Goal: Task Accomplishment & Management: Complete application form

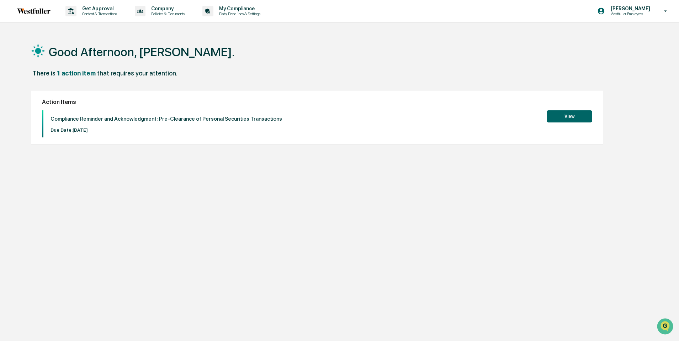
click at [575, 117] on button "View" at bounding box center [570, 116] width 46 height 12
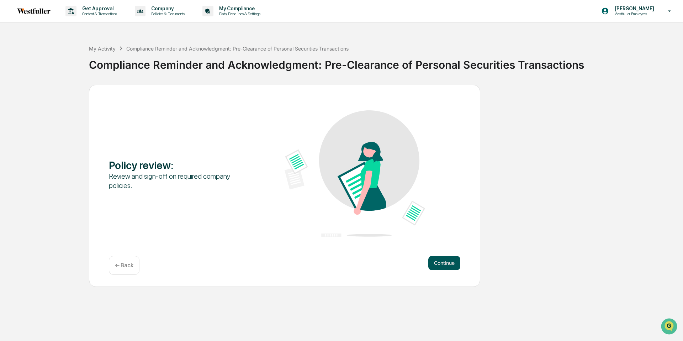
click at [452, 260] on button "Continue" at bounding box center [444, 263] width 32 height 14
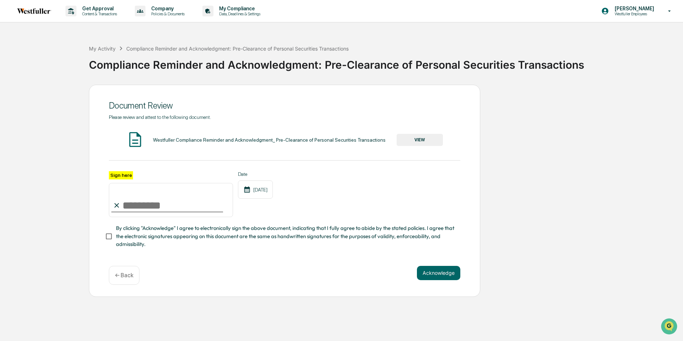
click at [135, 209] on input "Sign here" at bounding box center [171, 200] width 124 height 34
type input "**********"
click at [437, 274] on button "Acknowledge" at bounding box center [438, 273] width 43 height 14
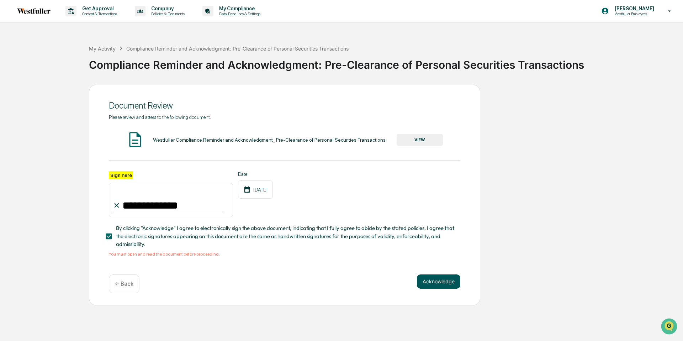
click at [438, 282] on button "Acknowledge" at bounding box center [438, 281] width 43 height 14
click at [143, 137] on img at bounding box center [135, 140] width 18 height 18
click at [133, 137] on img at bounding box center [135, 140] width 18 height 18
click at [167, 138] on div "Westfuller Compliance Reminder and Acknowledgment_ Pre-Clearance of Personal Se…" at bounding box center [269, 140] width 233 height 6
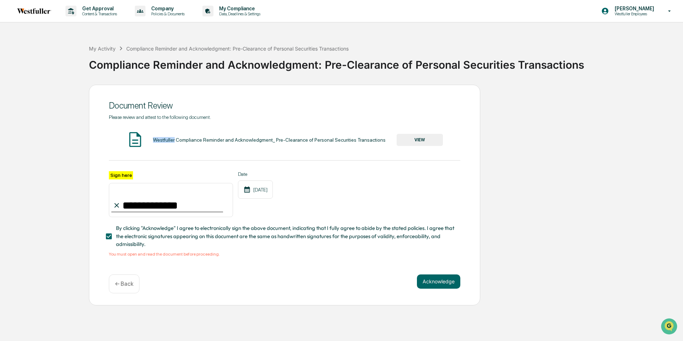
click at [167, 138] on div "Westfuller Compliance Reminder and Acknowledgment_ Pre-Clearance of Personal Se…" at bounding box center [269, 140] width 233 height 6
click at [124, 141] on div "Westfuller Compliance Reminder and Acknowledgment_ Pre-Clearance of Personal Se…" at bounding box center [285, 140] width 352 height 19
click at [136, 141] on img at bounding box center [135, 140] width 18 height 18
click at [430, 135] on button "VIEW" at bounding box center [420, 140] width 46 height 12
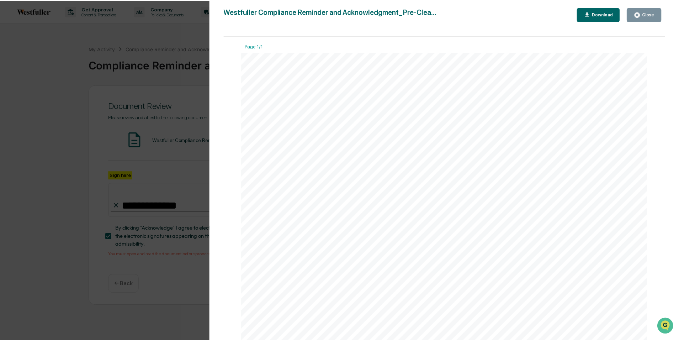
scroll to position [62, 0]
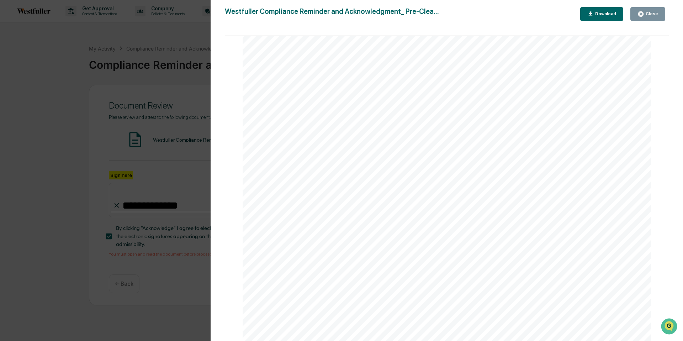
click at [69, 162] on div "Version History [DATE] 05:17 PM [PERSON_NAME] Compliance Reminder and Acknowled…" at bounding box center [341, 170] width 683 height 341
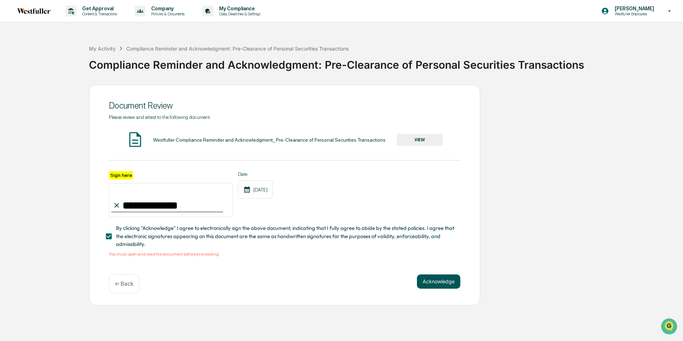
click at [436, 283] on button "Acknowledge" at bounding box center [438, 281] width 43 height 14
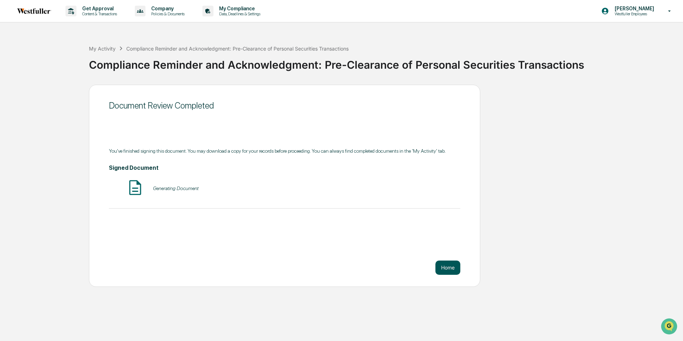
click at [447, 266] on button "Home" at bounding box center [448, 267] width 25 height 14
